Goal: Find specific page/section: Find specific page/section

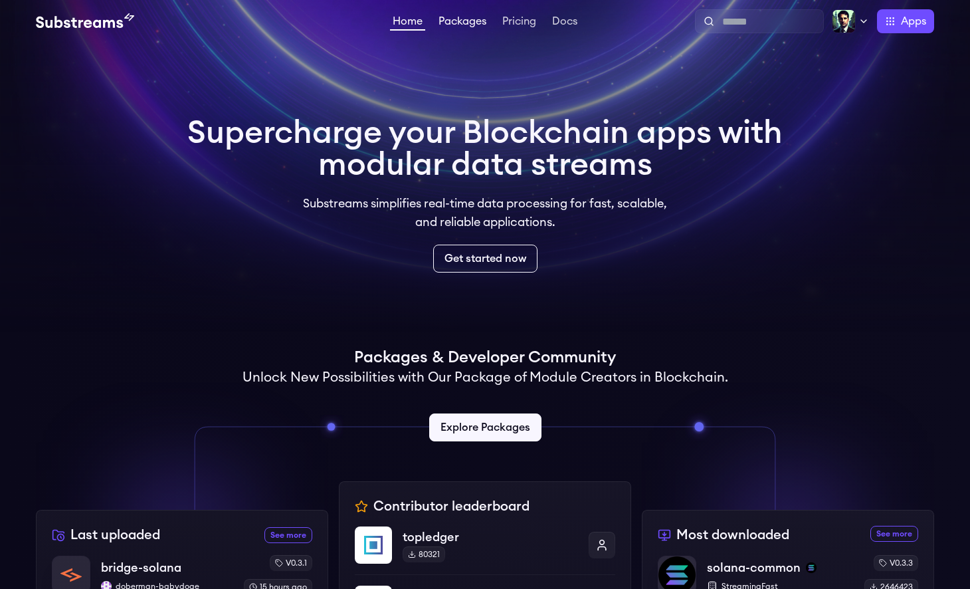
click at [456, 25] on link "Packages" at bounding box center [462, 22] width 53 height 13
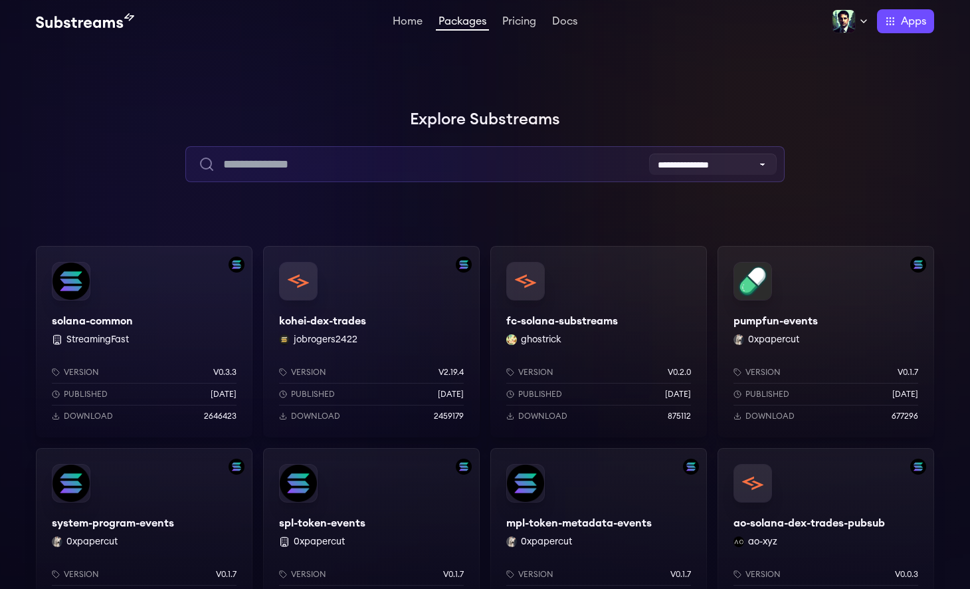
click at [320, 162] on input "text" at bounding box center [484, 164] width 599 height 36
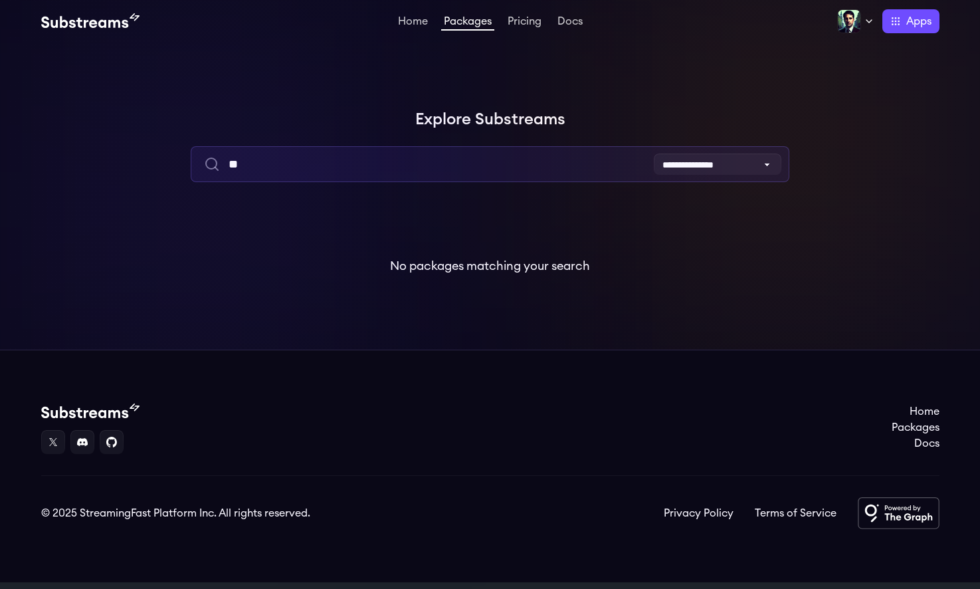
type input "*"
